Goal: Use online tool/utility: Utilize a website feature to perform a specific function

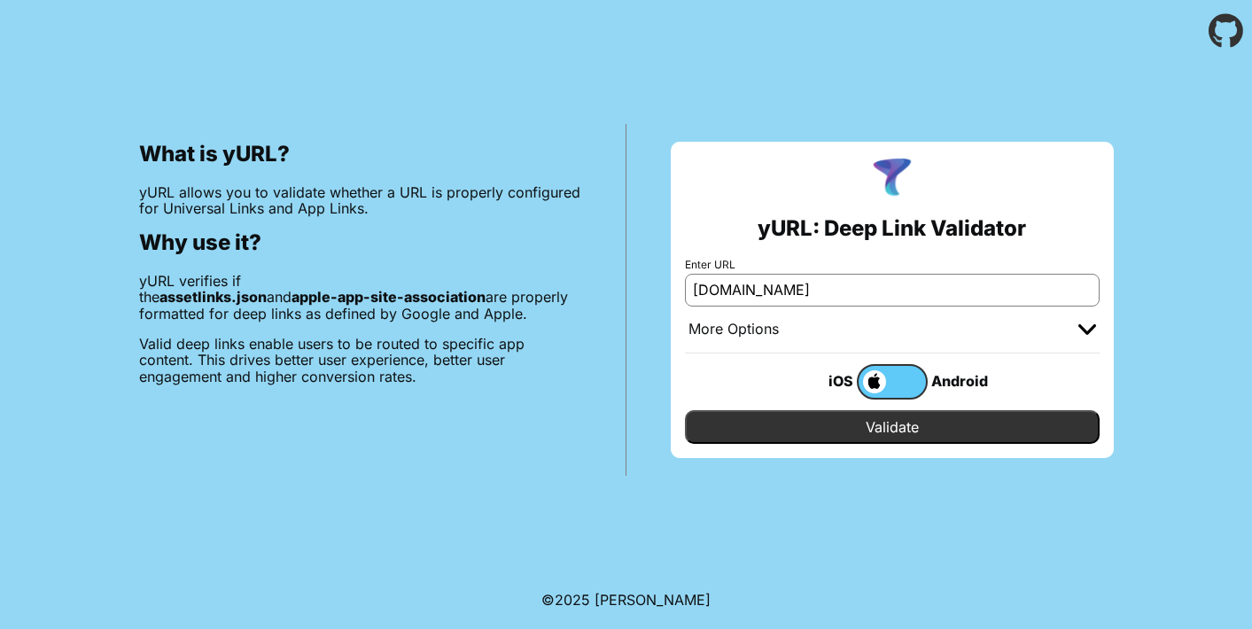
type input "thegoodcampus.com"
click at [874, 437] on input "Validate" at bounding box center [892, 427] width 415 height 34
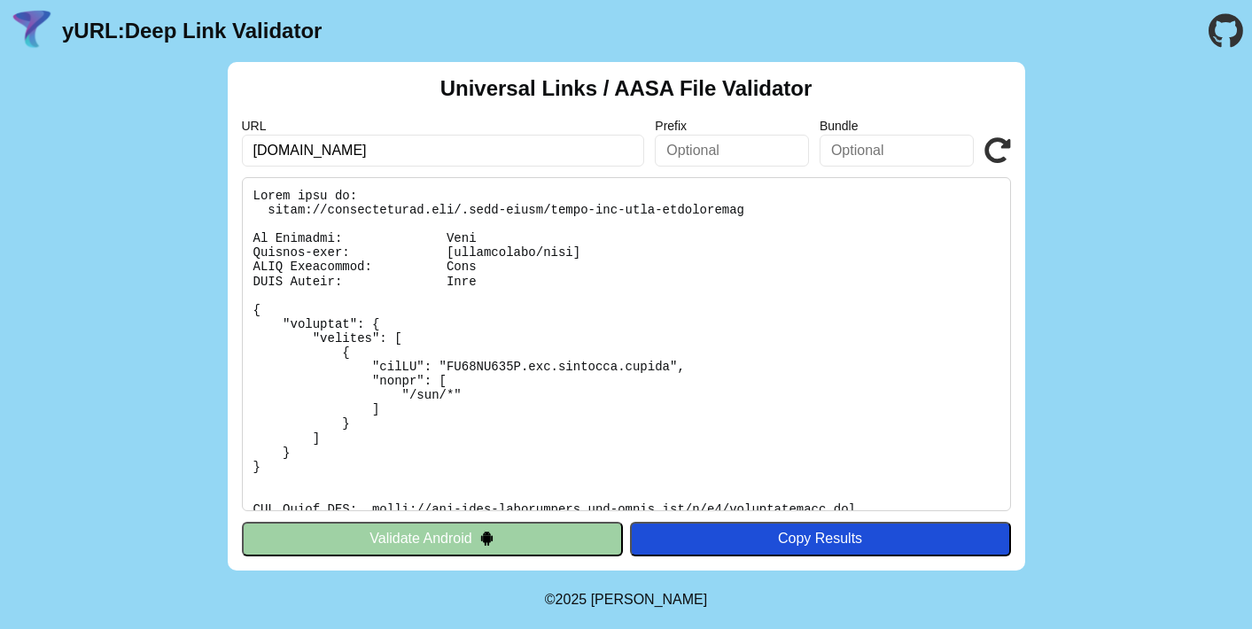
click at [506, 255] on pre at bounding box center [626, 344] width 769 height 334
click at [505, 255] on pre at bounding box center [626, 344] width 769 height 334
click at [519, 254] on pre at bounding box center [626, 344] width 769 height 334
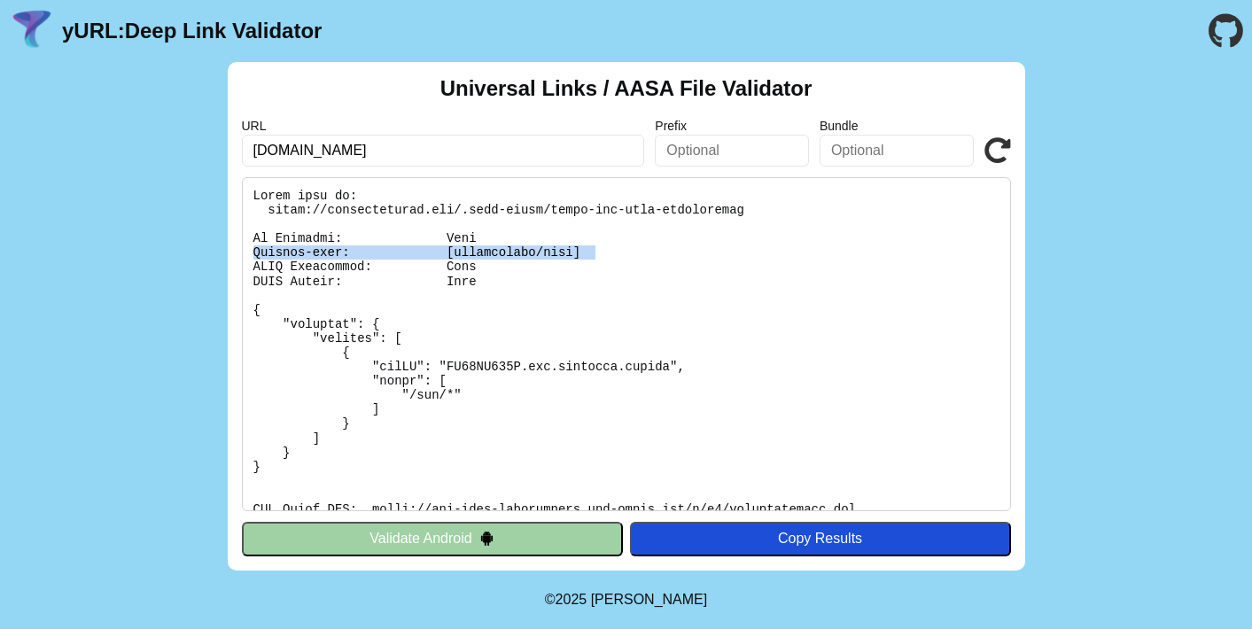
click at [519, 254] on pre at bounding box center [626, 344] width 769 height 334
click at [453, 151] on input "thegoodcampus.com" at bounding box center [443, 151] width 403 height 32
type input "[DOMAIN_NAME][URL]"
click button "Validate" at bounding box center [0, 0] width 0 height 0
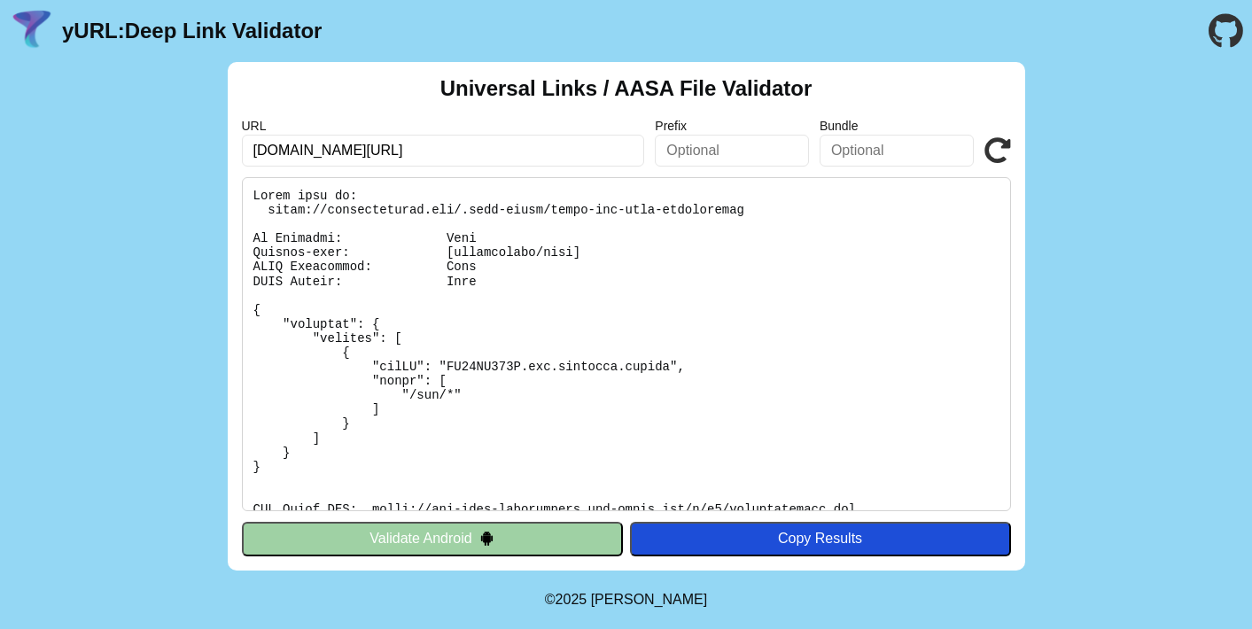
click at [991, 152] on icon at bounding box center [997, 150] width 27 height 27
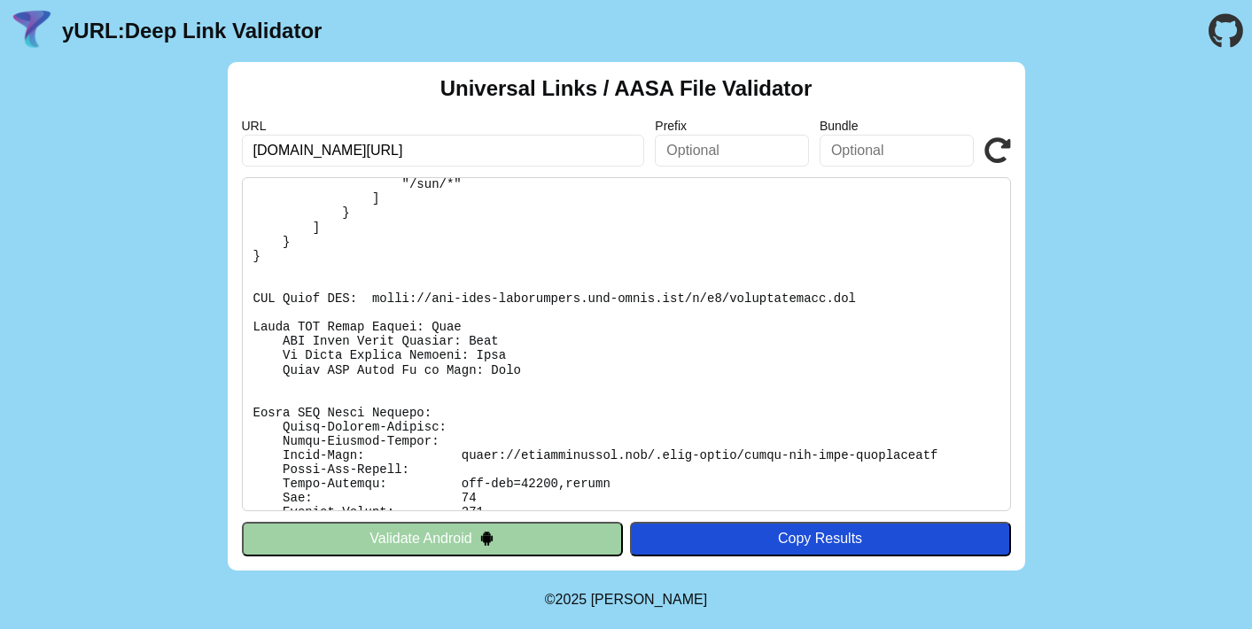
scroll to position [316, 0]
